Goal: Information Seeking & Learning: Find specific fact

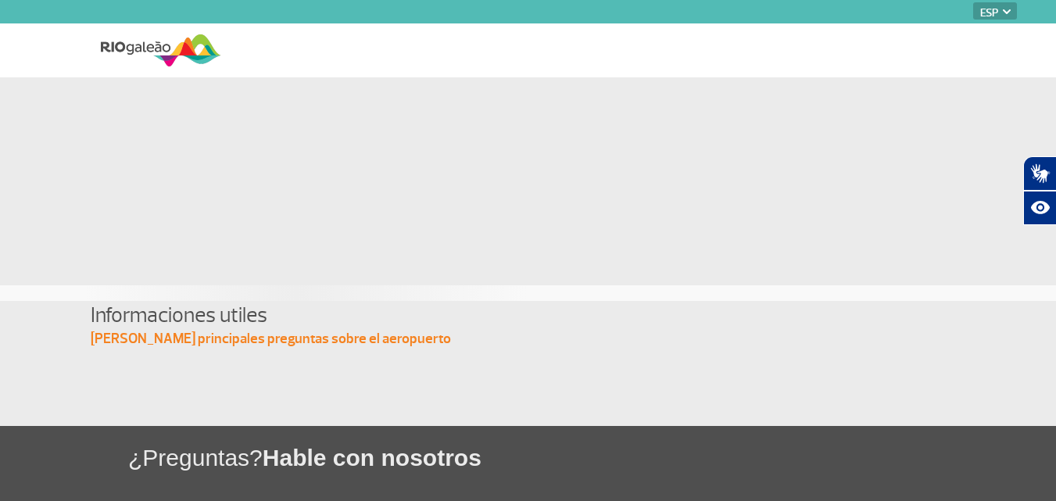
select select "es"
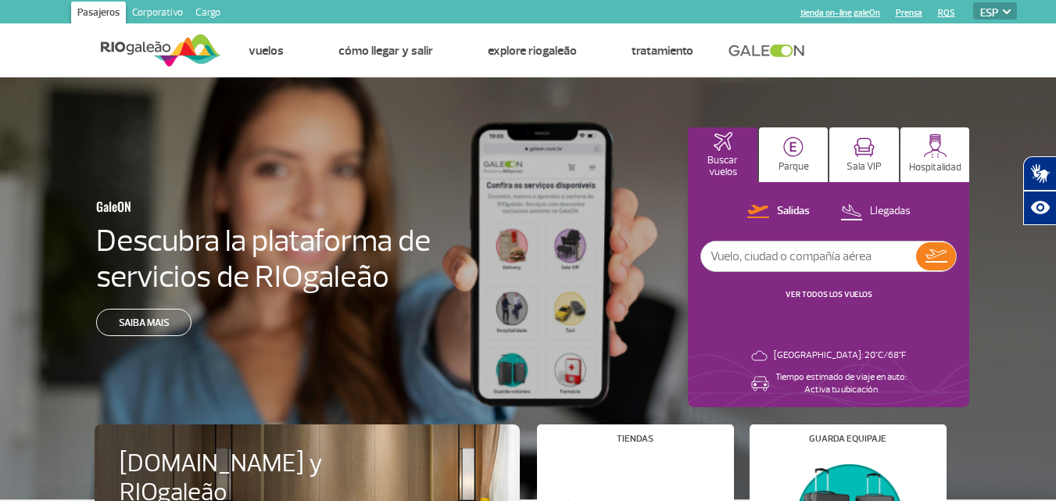
click at [1005, 9] on select "PT ENG ESP" at bounding box center [995, 10] width 44 height 17
click at [973, 2] on select "PT ENG ESP" at bounding box center [995, 10] width 44 height 17
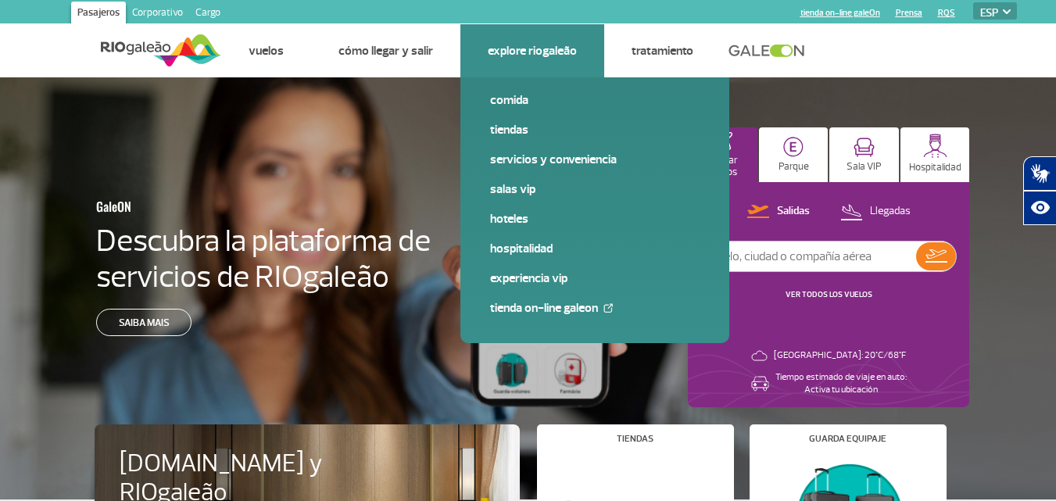
click at [518, 49] on link "Explore RIOgaleão" at bounding box center [532, 51] width 89 height 16
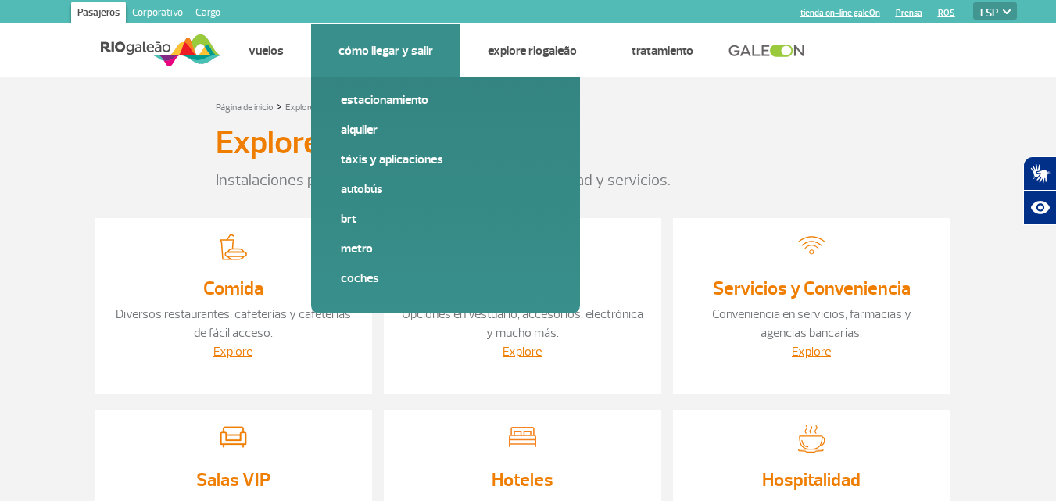
click at [347, 48] on link "Cómo llegar y salir" at bounding box center [386, 51] width 95 height 16
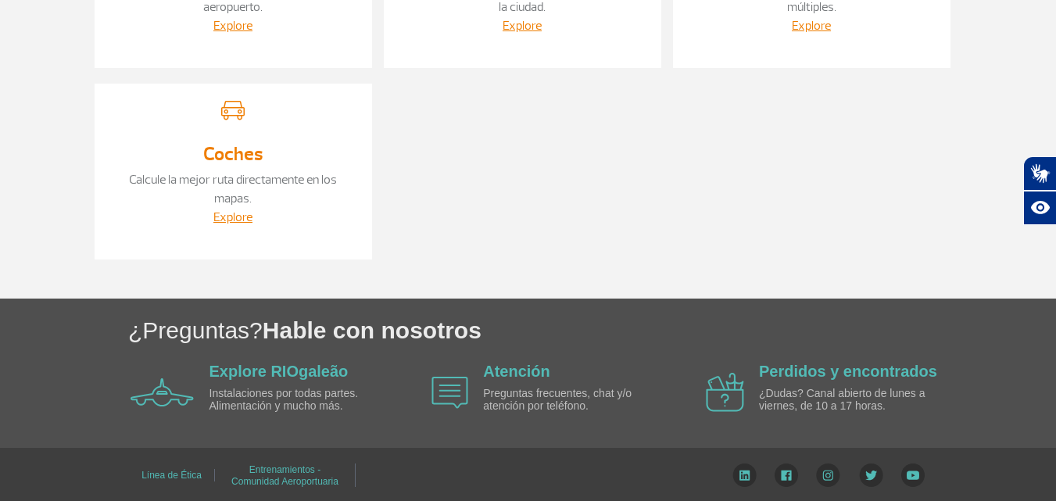
scroll to position [522, 0]
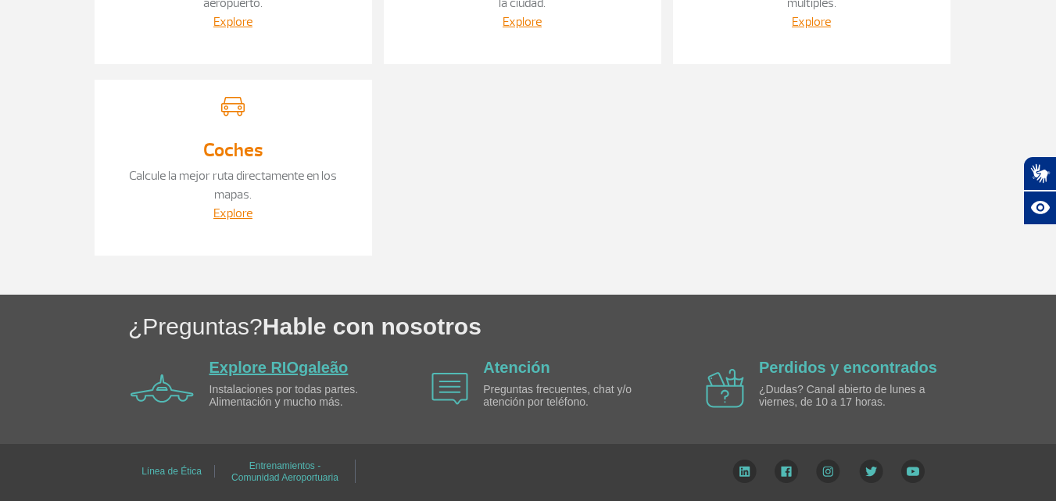
click at [230, 364] on link "Explore RIOgaleão" at bounding box center [279, 367] width 139 height 17
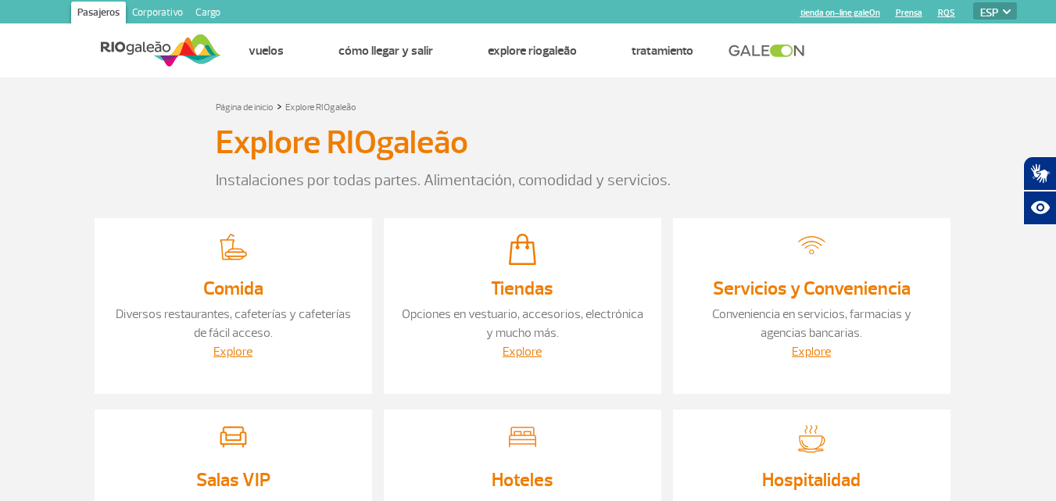
select select "es"
click at [0, 122] on section "Página de inicio > Explore RIOgaleão Explore RIOgaleão Instalaciones por todas …" at bounding box center [528, 446] width 1056 height 739
click at [141, 51] on img at bounding box center [161, 50] width 120 height 38
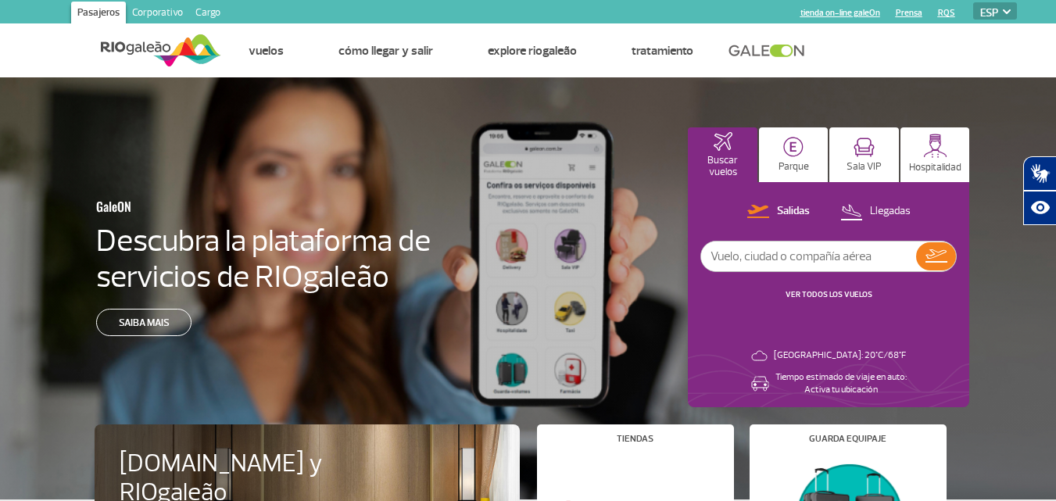
click at [9, 256] on div "GaleON Descubra la plataforma de servicios de RIOgaleão Saiba mais Buscar vuelo…" at bounding box center [528, 288] width 1056 height 422
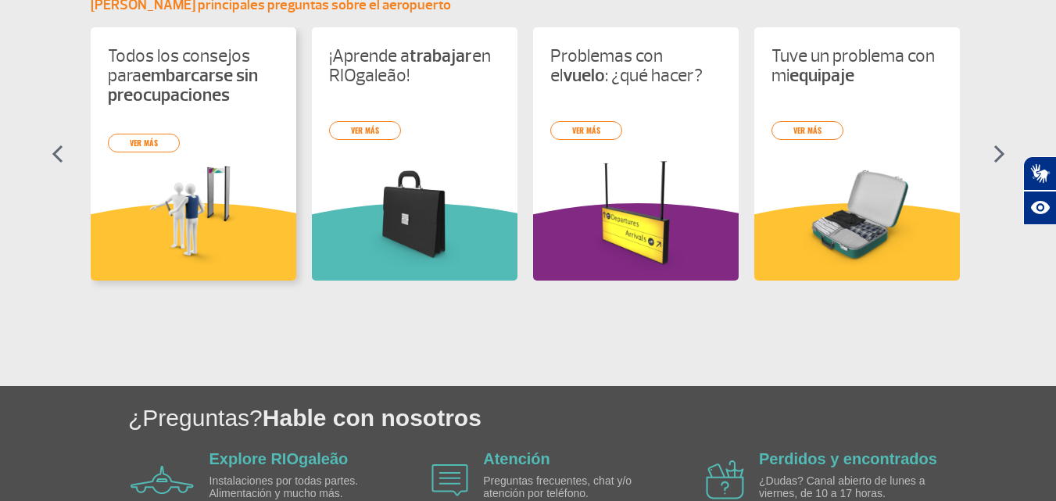
scroll to position [754, 0]
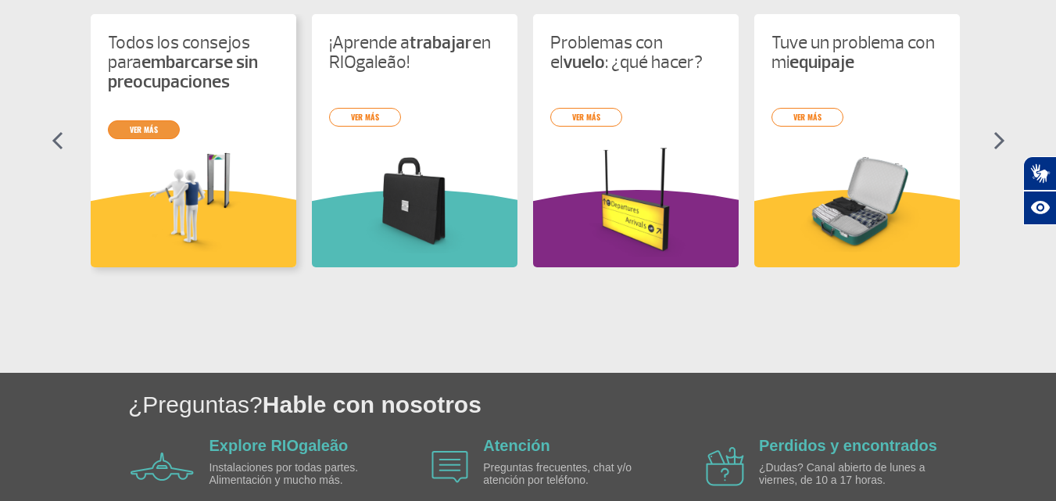
click at [136, 129] on link "ver más" at bounding box center [144, 129] width 72 height 19
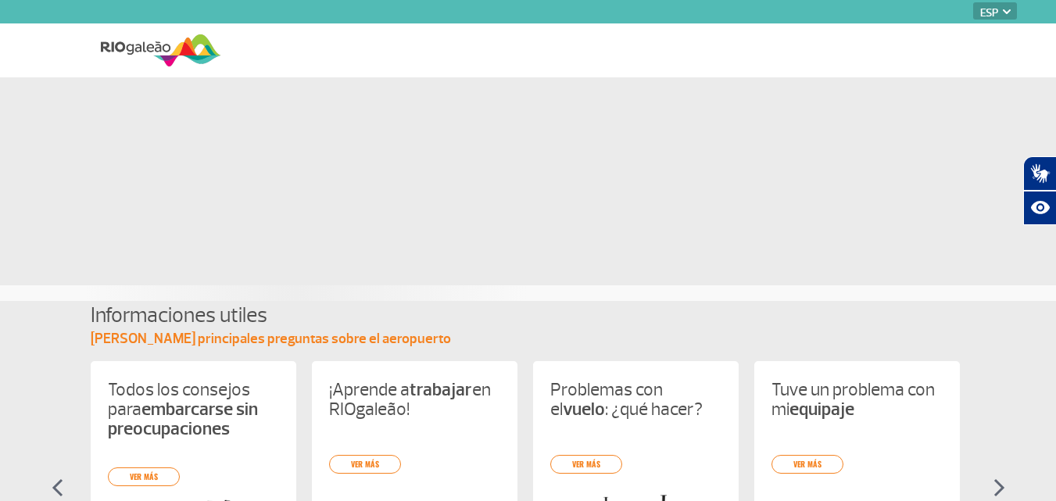
select select "es"
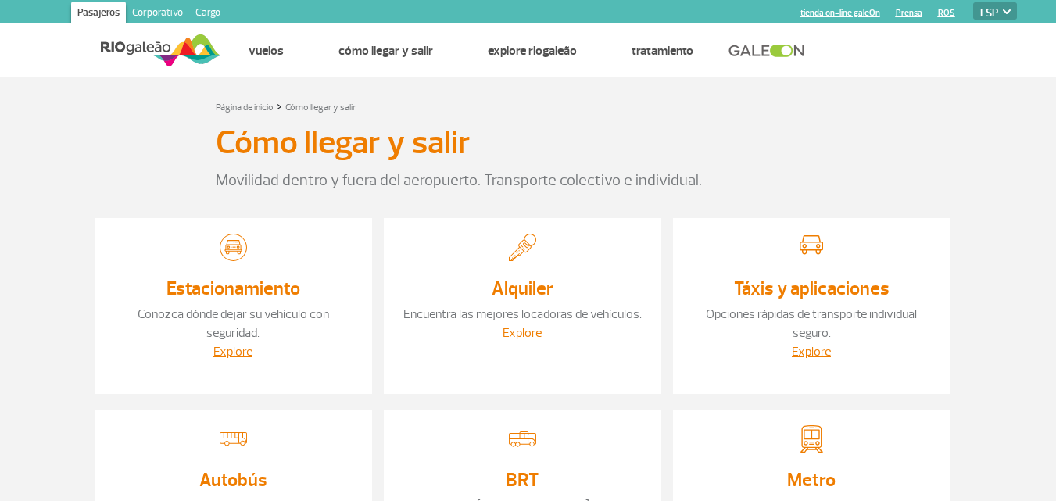
select select "es"
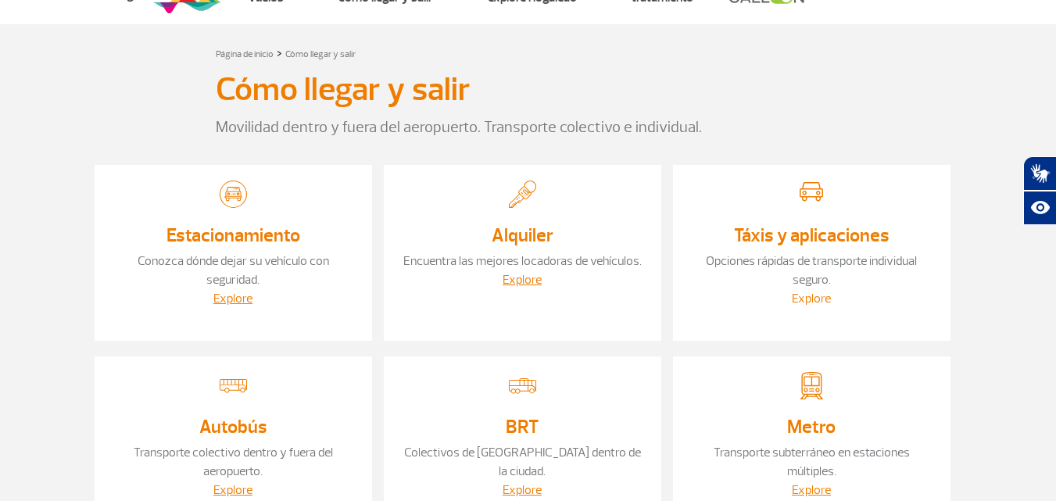
scroll to position [78, 0]
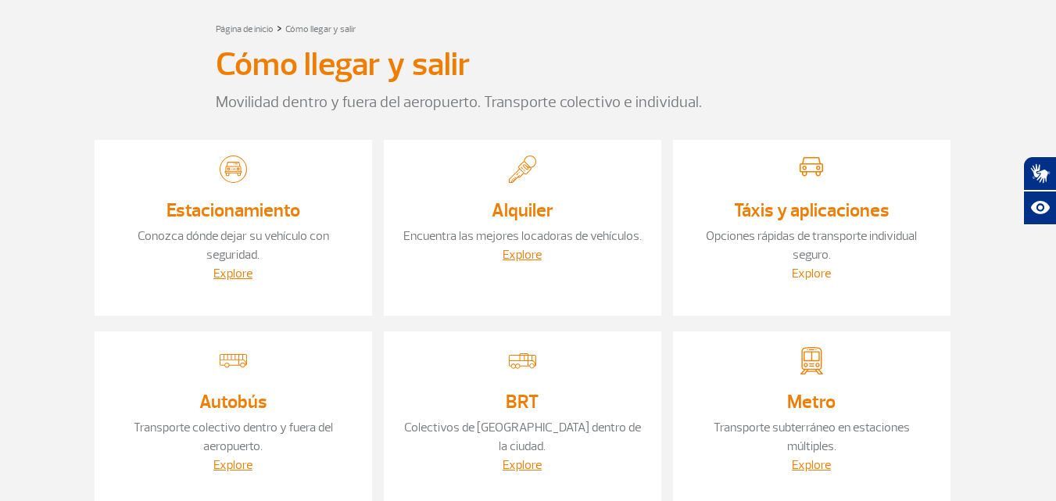
click at [812, 271] on link "Explore" at bounding box center [811, 274] width 39 height 16
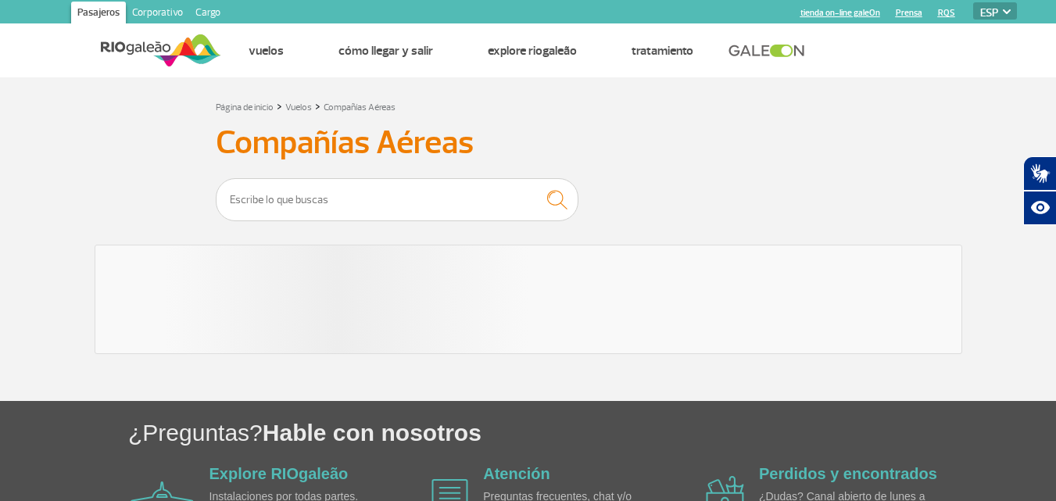
select select "es"
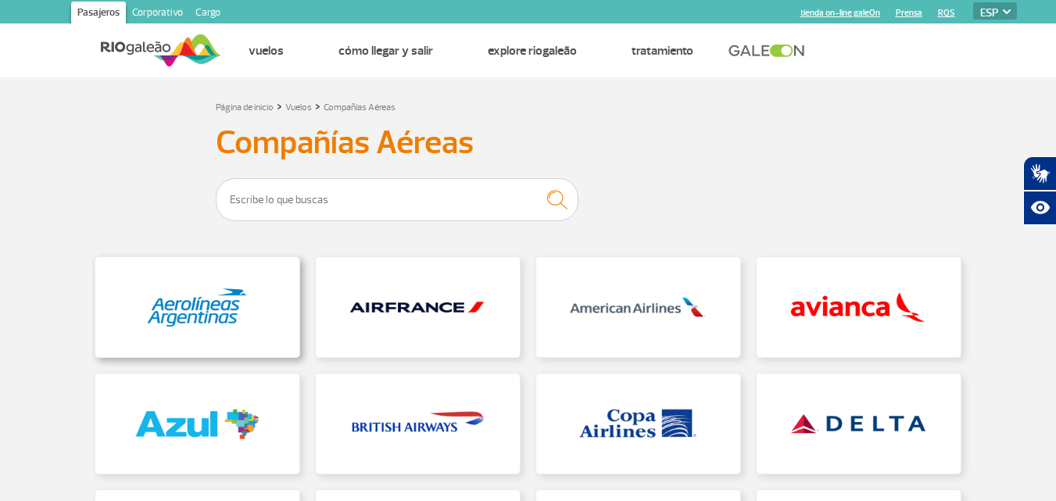
click at [206, 304] on link at bounding box center [197, 307] width 204 height 100
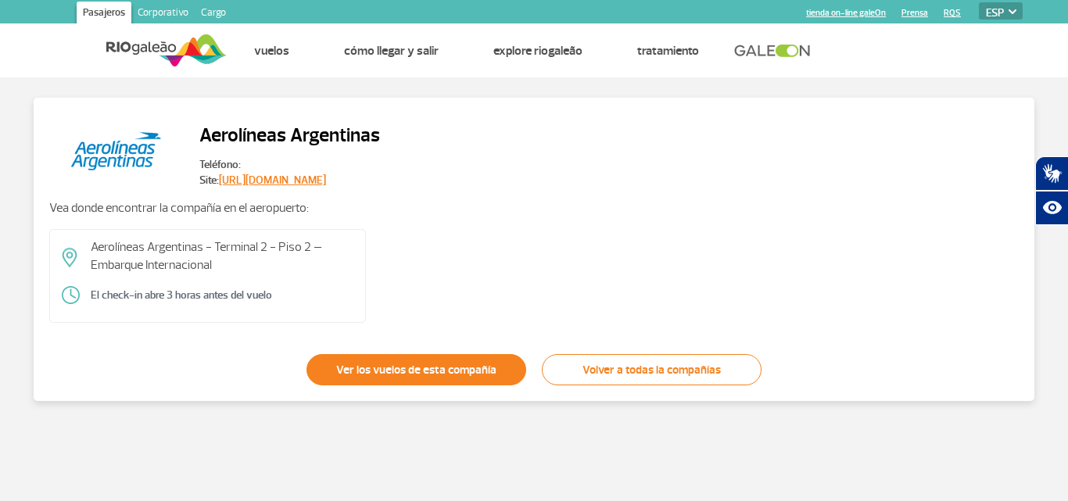
click at [405, 369] on link "Ver los vuelos de esta compañía" at bounding box center [416, 369] width 220 height 31
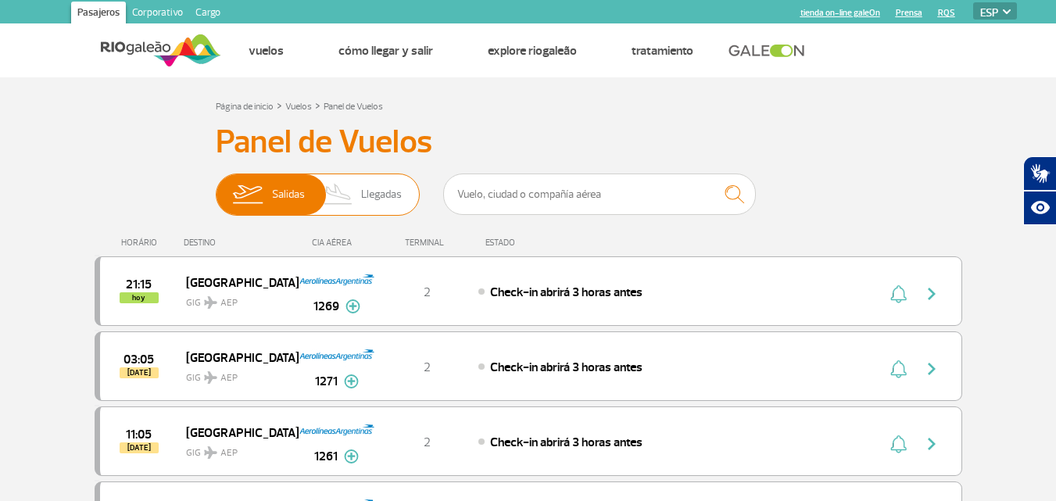
click at [383, 202] on span "Llegadas" at bounding box center [381, 194] width 41 height 41
click at [216, 187] on input "[PERSON_NAME]" at bounding box center [216, 187] width 0 height 0
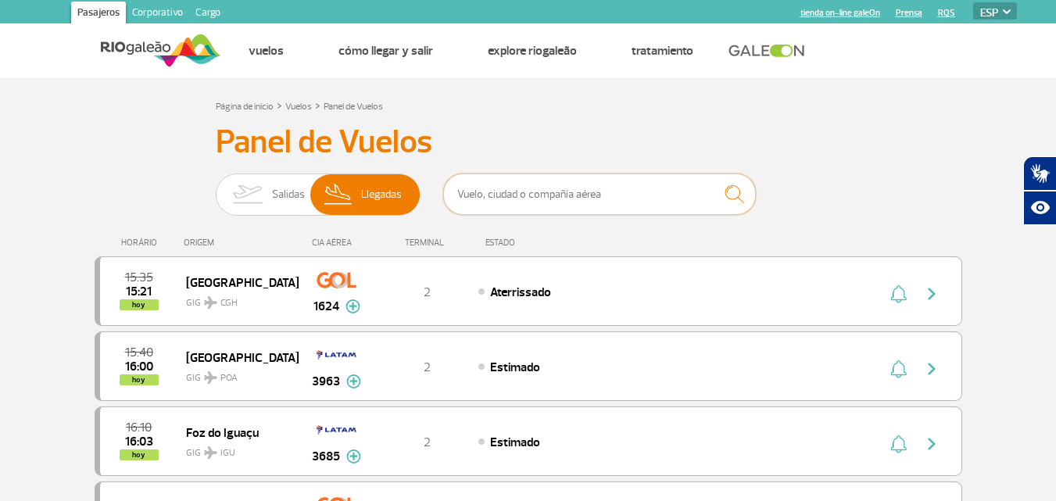
click at [506, 197] on input "text" at bounding box center [599, 194] width 313 height 41
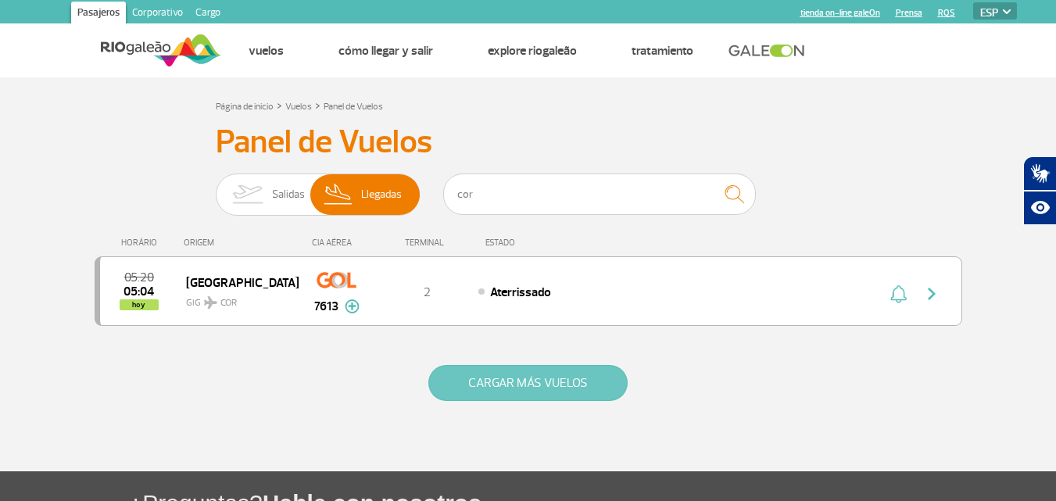
click at [552, 387] on button "CARGAR MÁS VUELOS" at bounding box center [527, 383] width 199 height 36
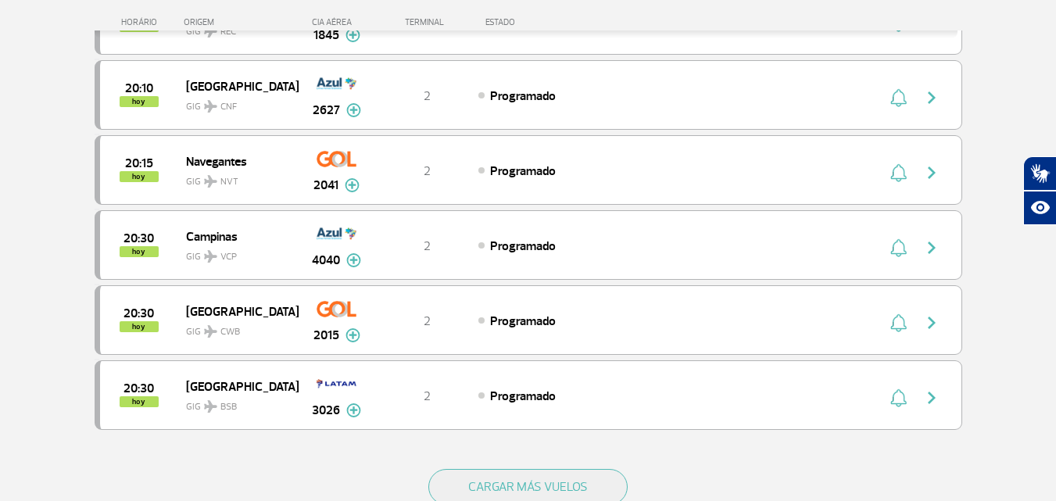
scroll to position [2971, 0]
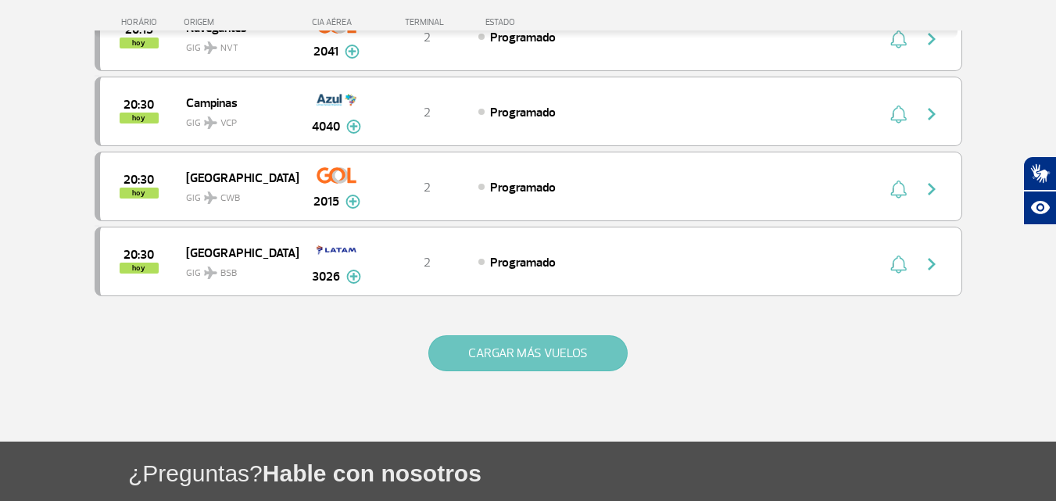
click at [525, 353] on button "CARGAR MÁS VUELOS" at bounding box center [527, 353] width 199 height 36
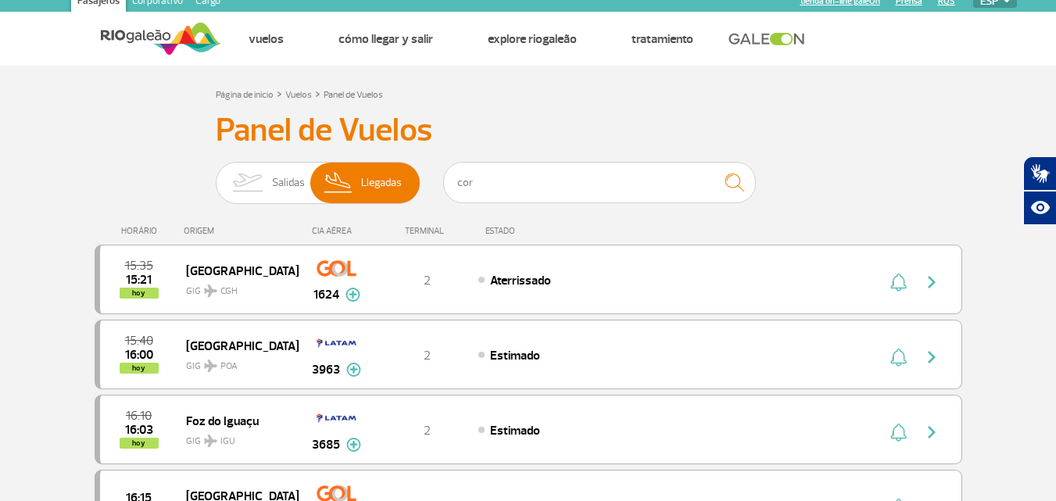
scroll to position [0, 0]
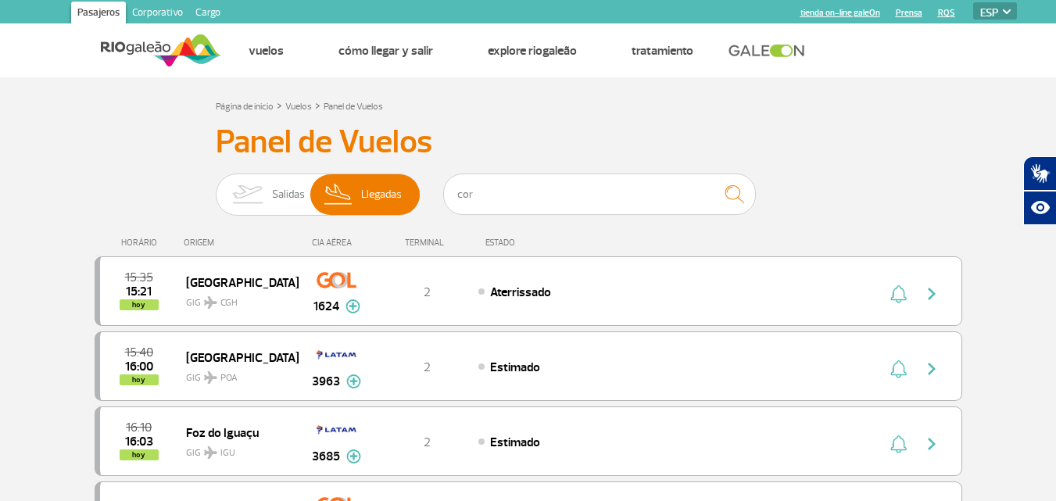
drag, startPoint x: 329, startPoint y: 246, endPoint x: 512, endPoint y: 217, distance: 185.2
click at [331, 246] on div "CIA AÉREA" at bounding box center [337, 243] width 78 height 10
drag, startPoint x: 525, startPoint y: 199, endPoint x: 371, endPoint y: 198, distance: 154.0
click at [371, 198] on div "Salidas Llegadas cor" at bounding box center [529, 197] width 626 height 47
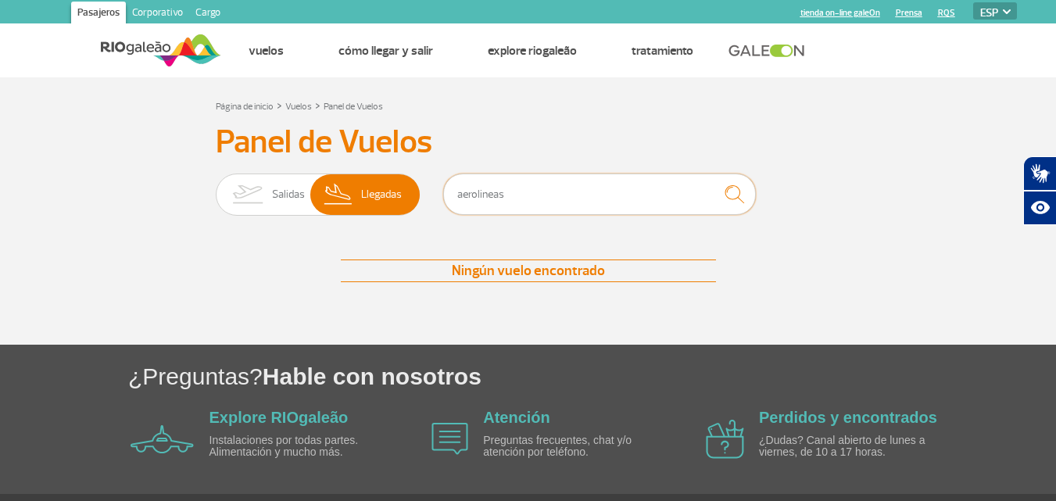
type input "aerolineas"
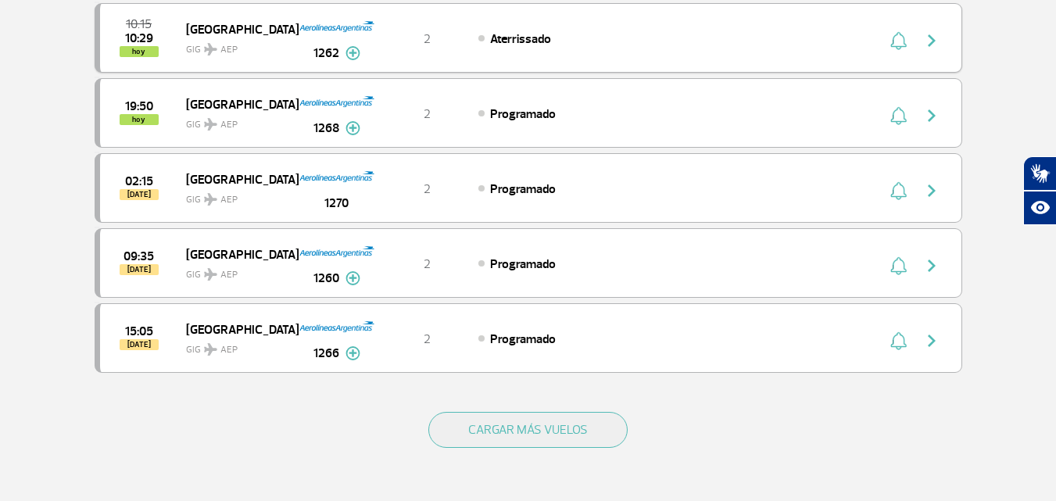
scroll to position [313, 0]
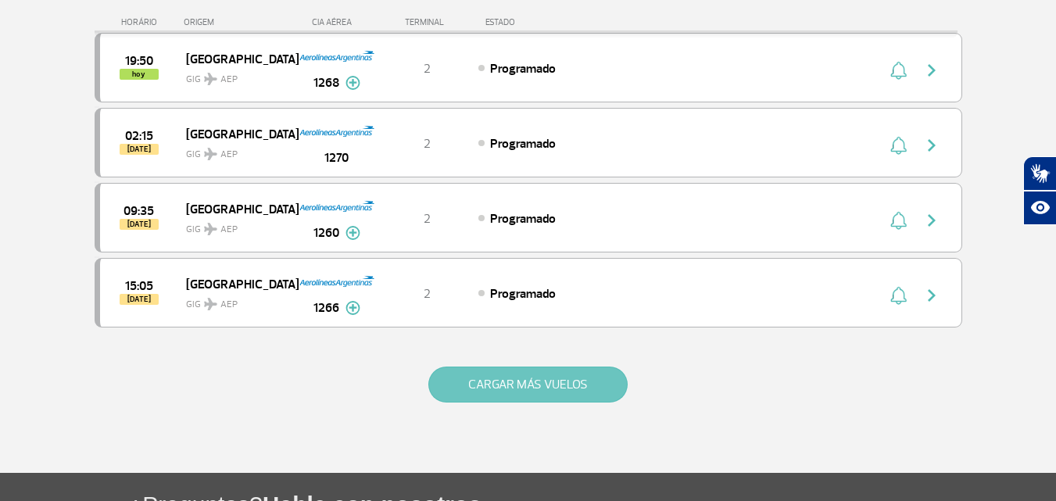
click at [534, 384] on button "CARGAR MÁS VUELOS" at bounding box center [527, 385] width 199 height 36
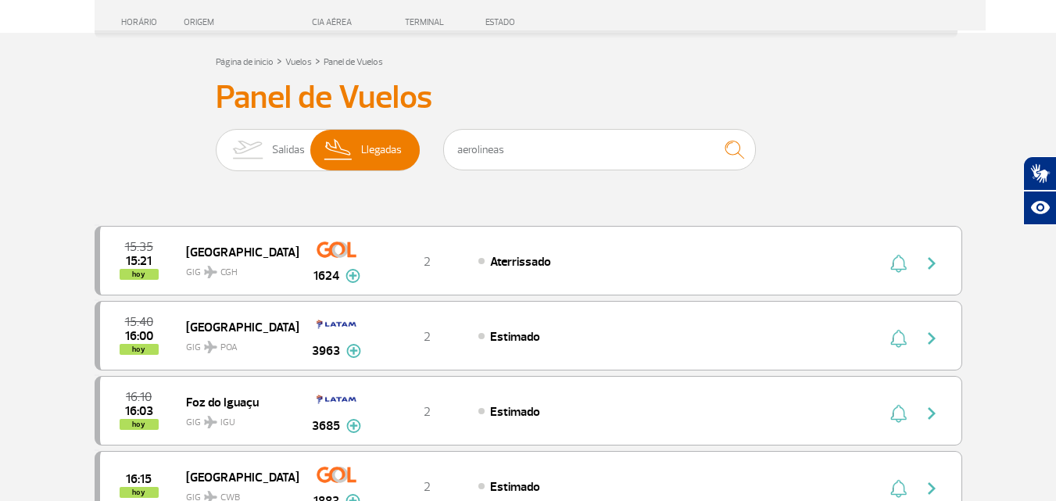
scroll to position [0, 0]
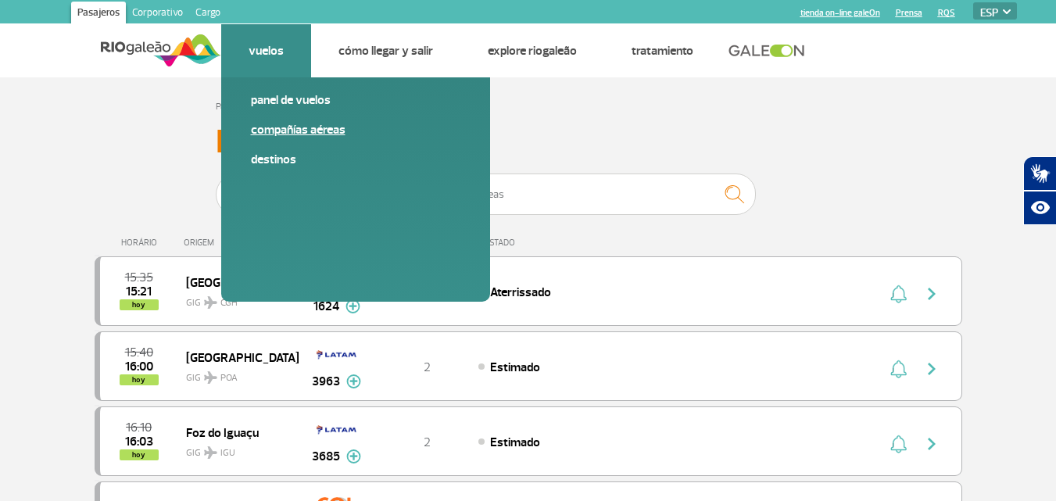
click at [269, 137] on link "Compañías aéreas" at bounding box center [356, 129] width 210 height 17
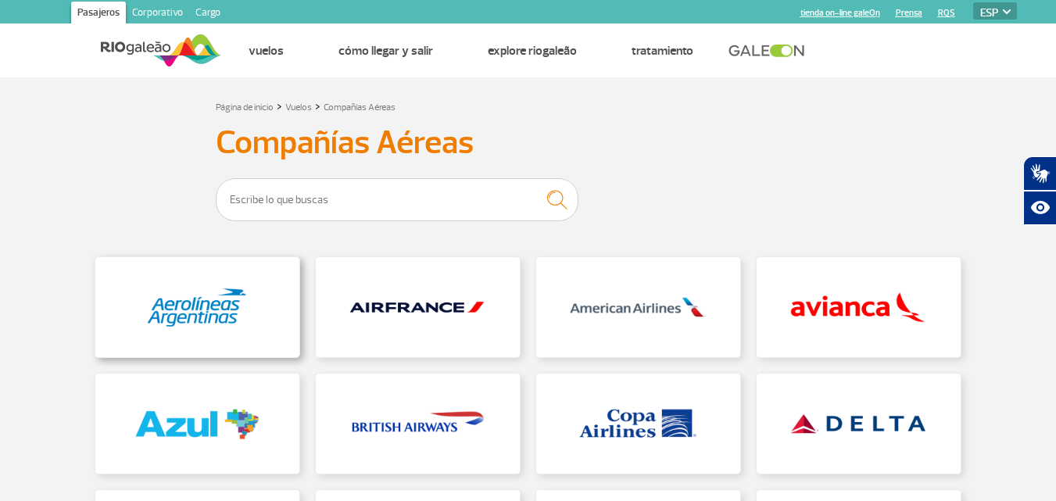
click at [189, 313] on link at bounding box center [197, 307] width 204 height 100
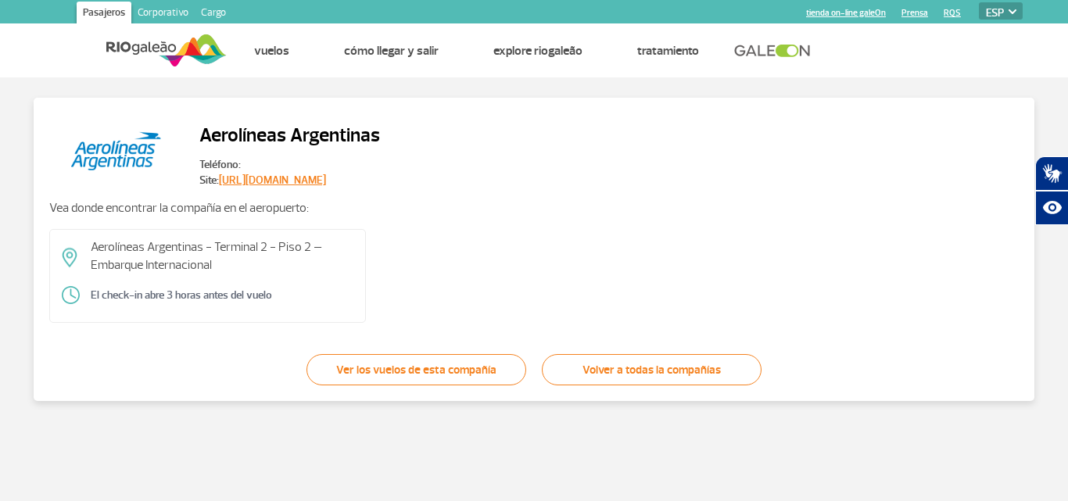
click at [161, 52] on img at bounding box center [166, 50] width 120 height 38
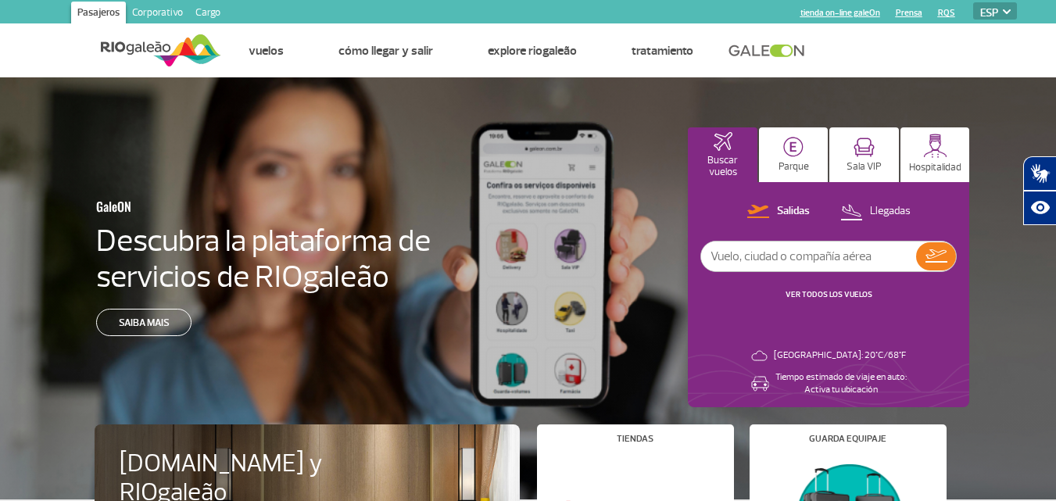
select select "es"
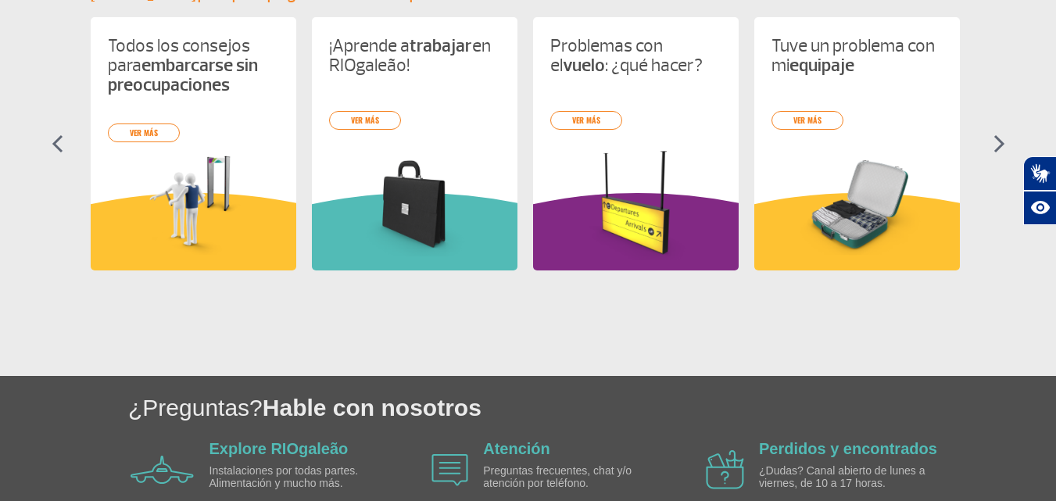
scroll to position [832, 0]
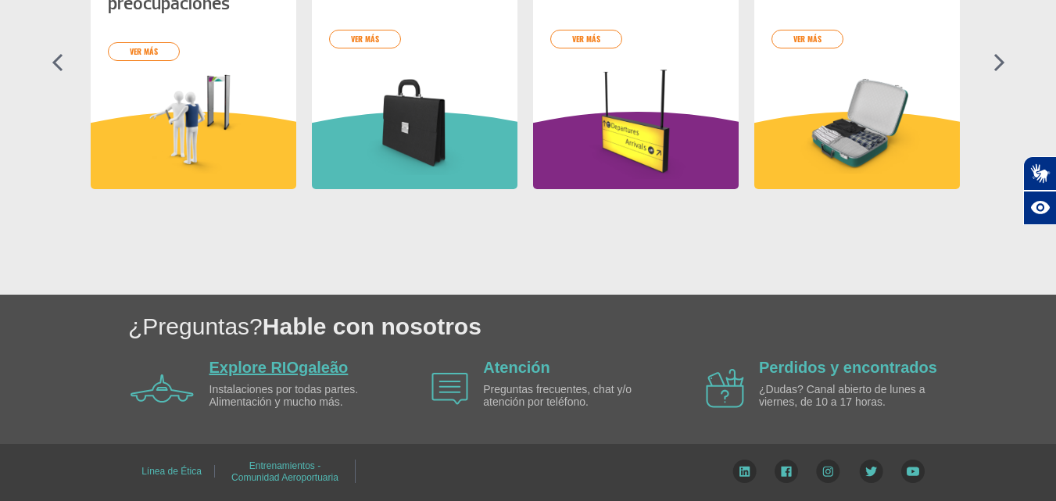
click at [280, 360] on link "Explore RIOgaleão" at bounding box center [279, 367] width 139 height 17
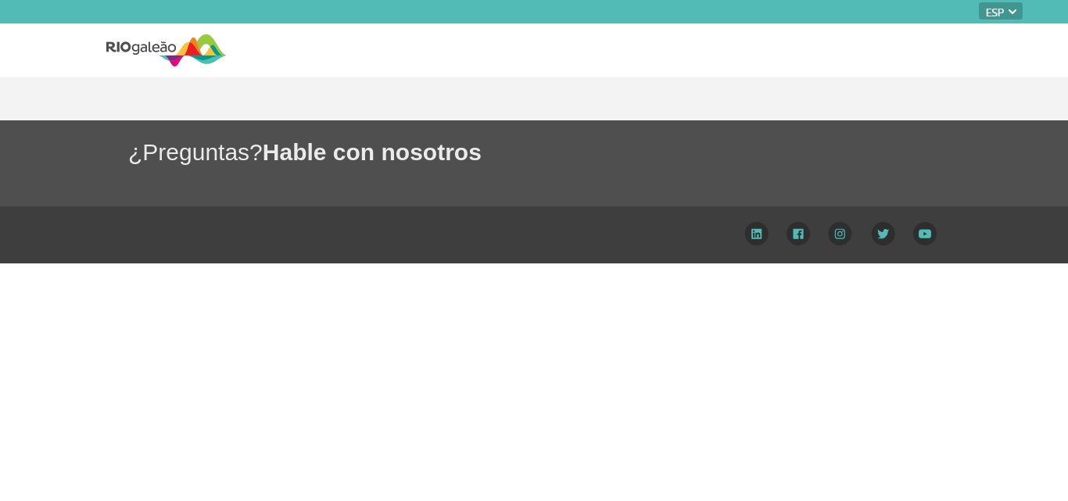
select select "es"
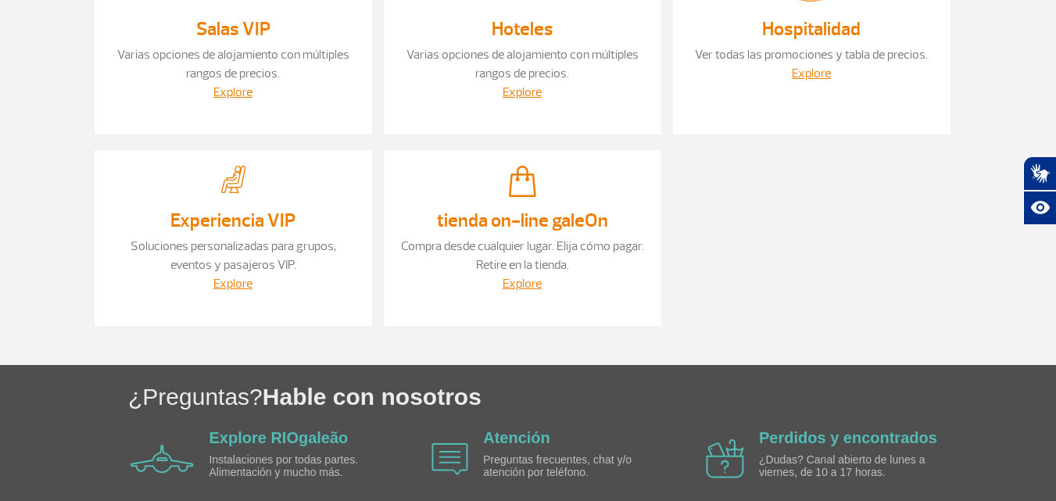
scroll to position [469, 0]
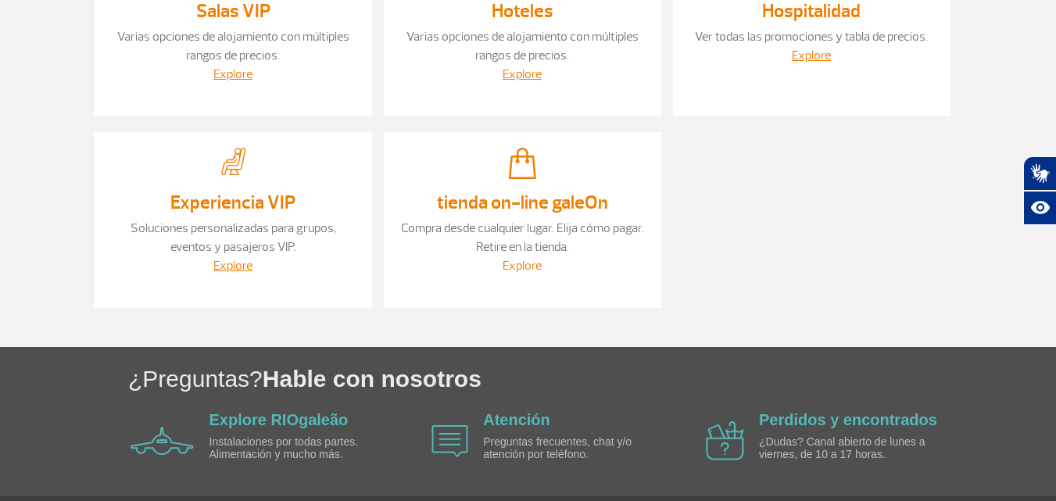
click at [524, 268] on link "Explore" at bounding box center [522, 266] width 39 height 16
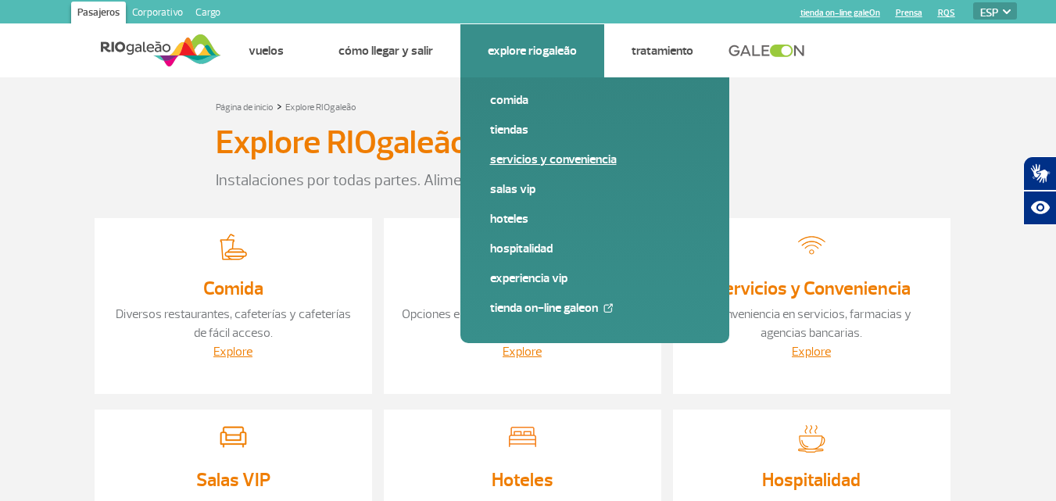
click at [522, 160] on link "Servicios y Conveniencia" at bounding box center [595, 159] width 210 height 17
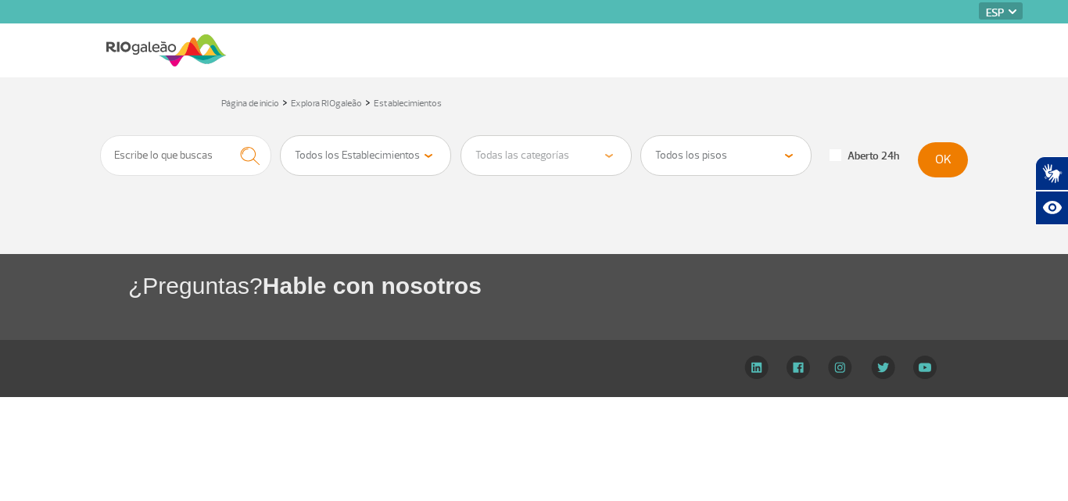
select select "es"
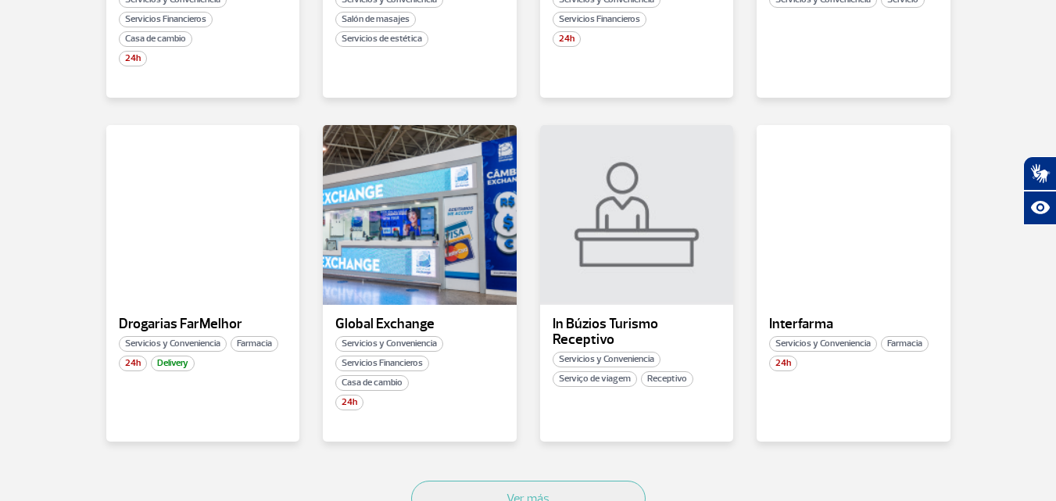
scroll to position [860, 0]
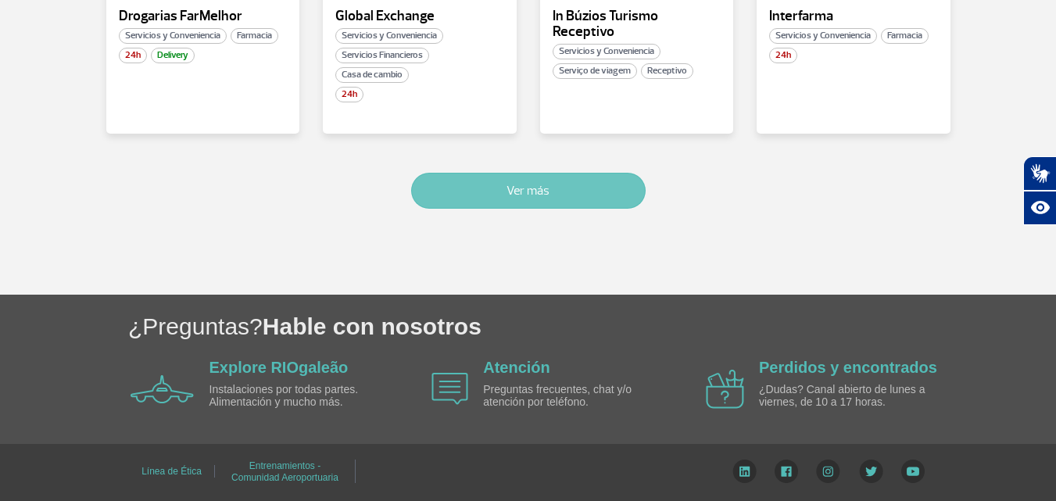
click at [590, 193] on button "Ver más" at bounding box center [528, 191] width 235 height 36
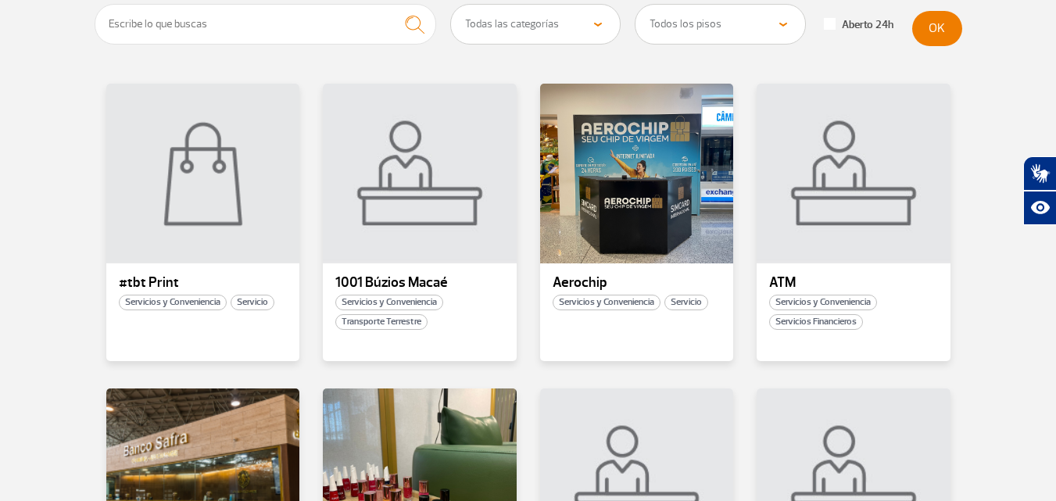
scroll to position [227, 0]
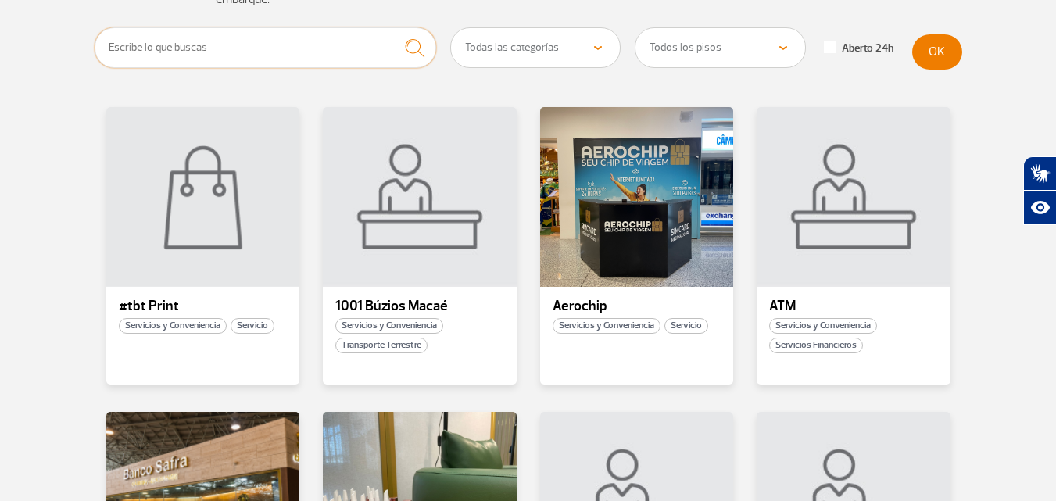
click at [242, 45] on input "text" at bounding box center [266, 47] width 342 height 41
type input "tourist informatio point"
click at [393, 27] on button "submit" at bounding box center [414, 47] width 43 height 41
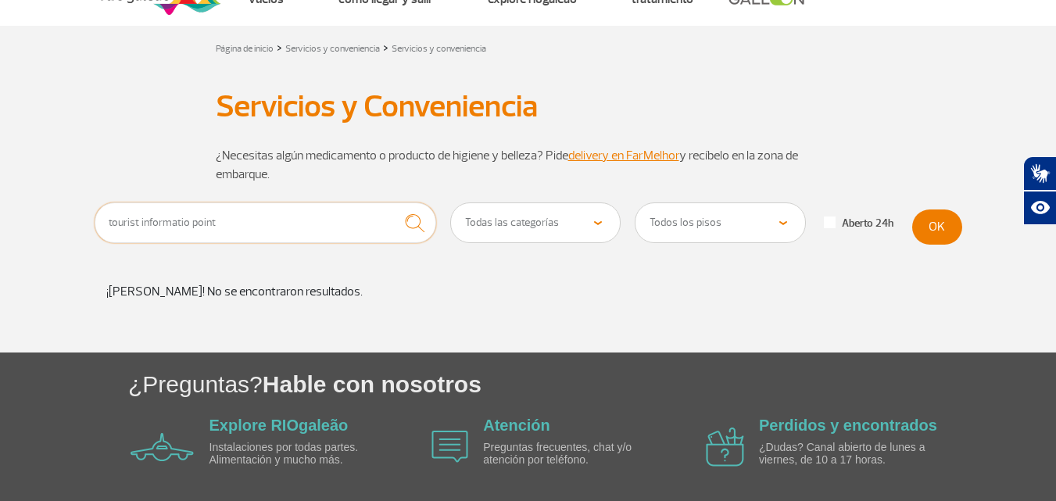
scroll to position [0, 0]
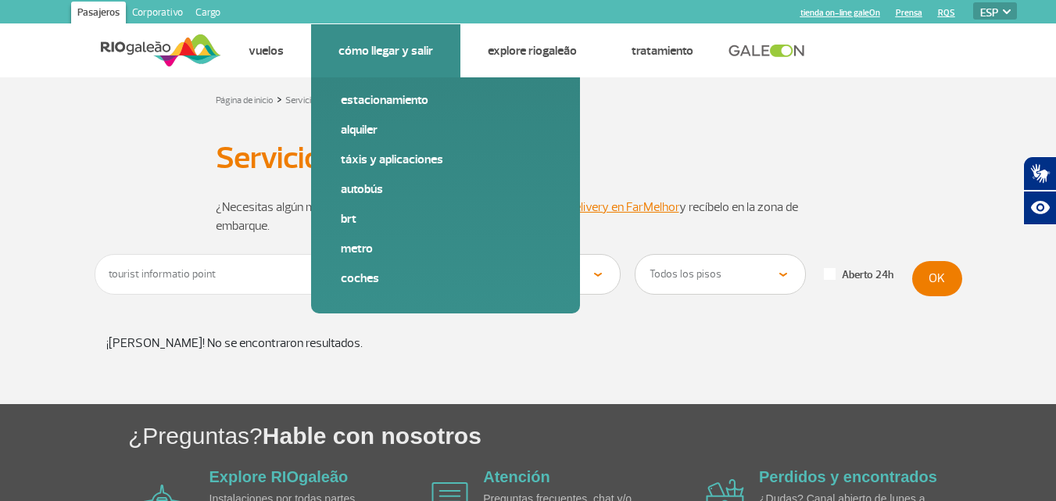
click at [395, 49] on link "Cómo llegar y salir" at bounding box center [386, 51] width 95 height 16
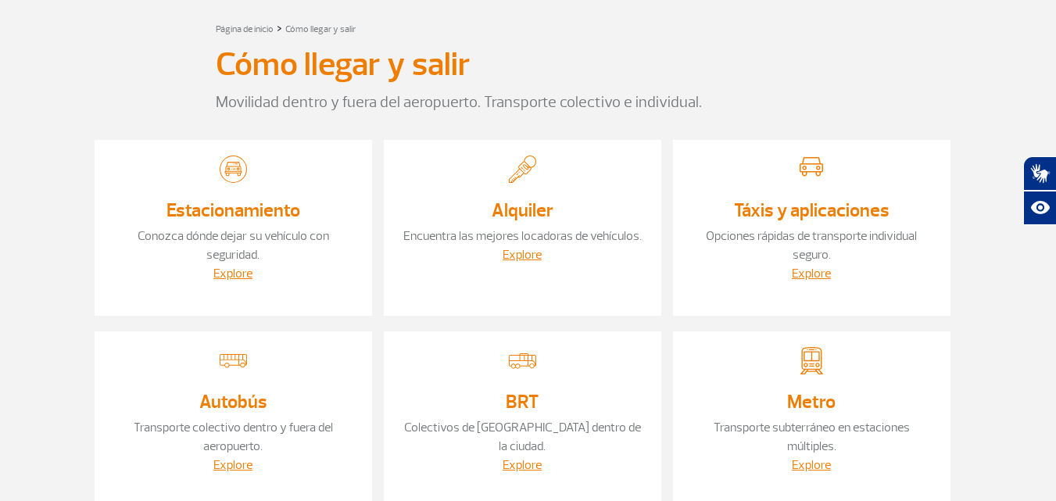
scroll to position [156, 0]
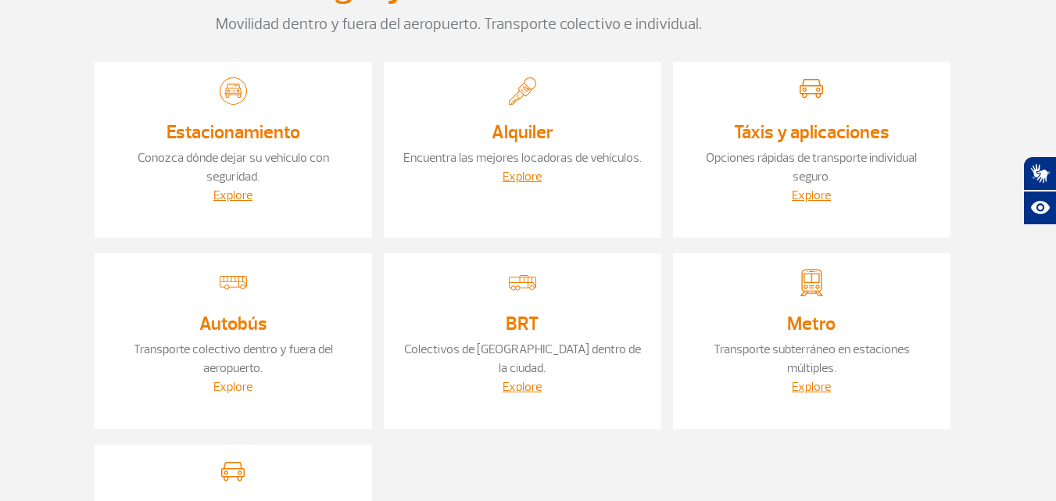
click at [231, 389] on link "Explore" at bounding box center [232, 387] width 39 height 16
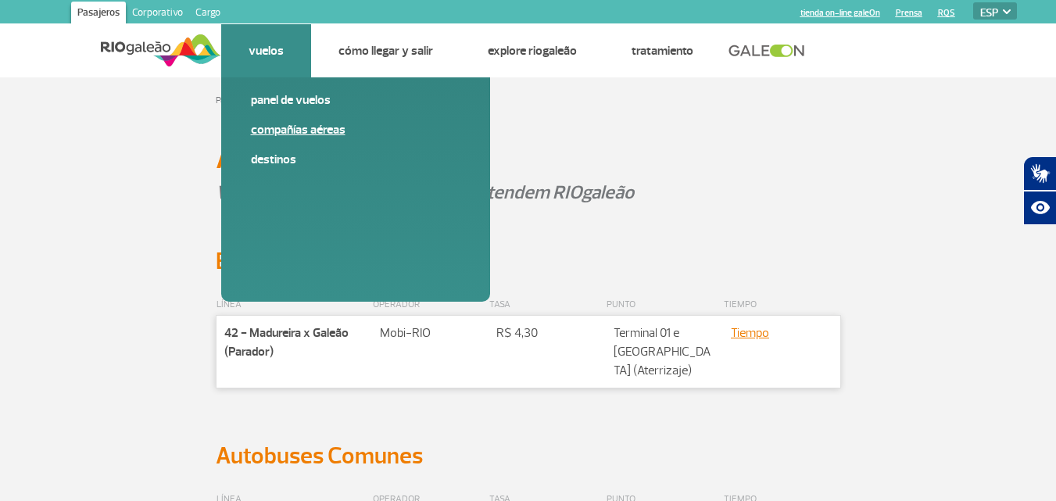
click at [285, 130] on link "Compañías aéreas" at bounding box center [356, 129] width 210 height 17
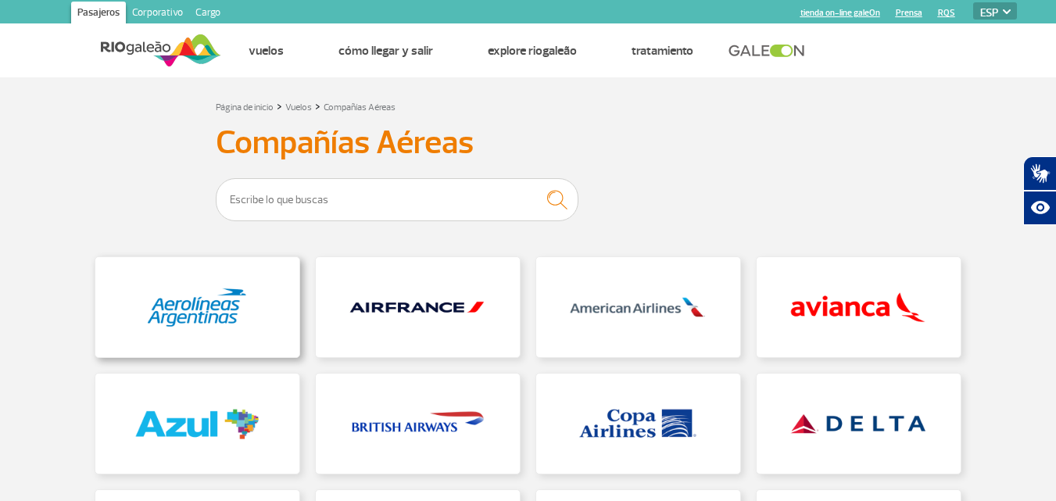
click at [195, 317] on link at bounding box center [197, 307] width 204 height 100
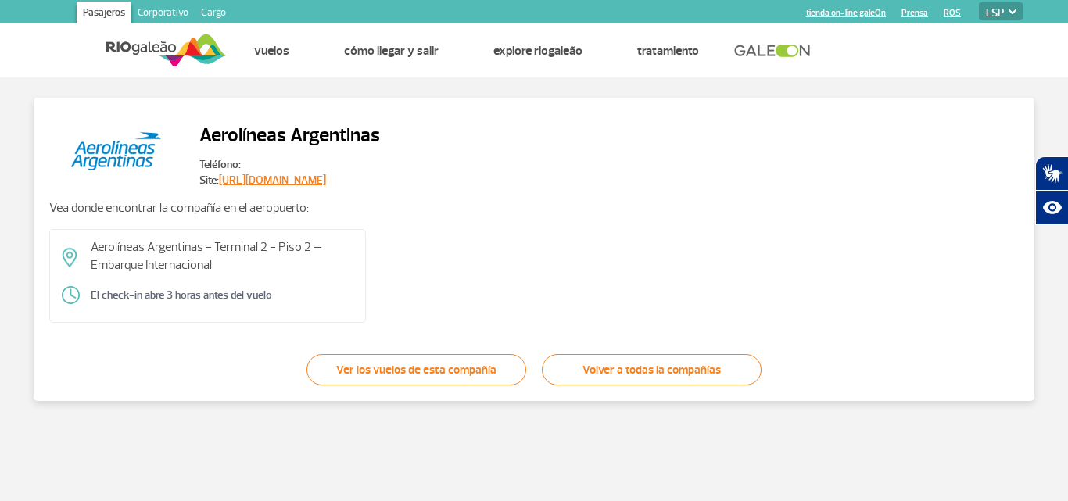
click at [261, 180] on link "https://www.aerolineas.com.ar/pt-br" at bounding box center [272, 180] width 107 height 13
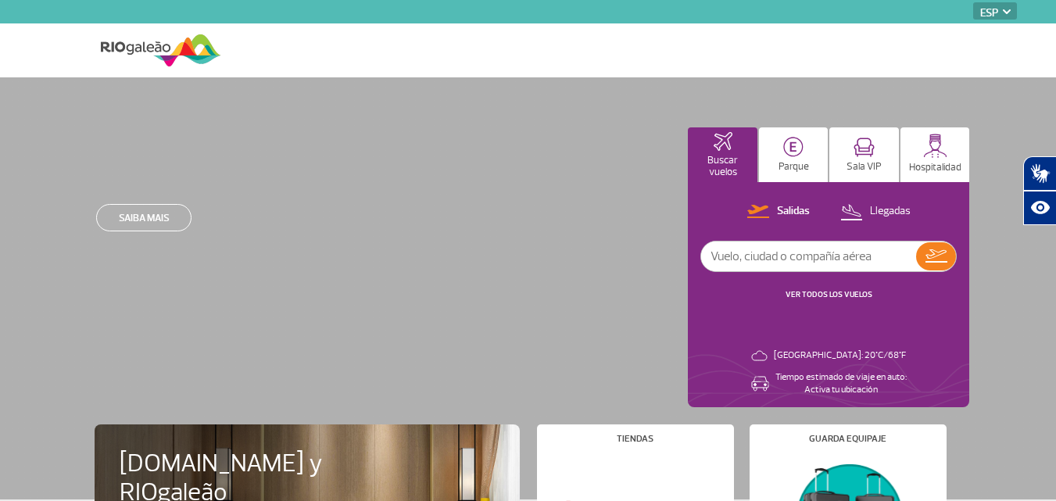
select select "es"
